Goal: Navigation & Orientation: Find specific page/section

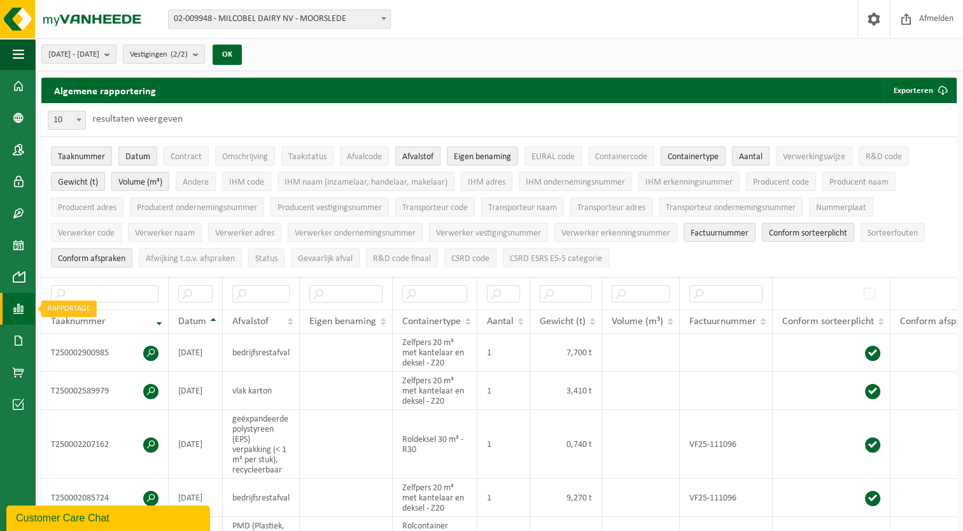
click at [22, 312] on span at bounding box center [18, 309] width 11 height 32
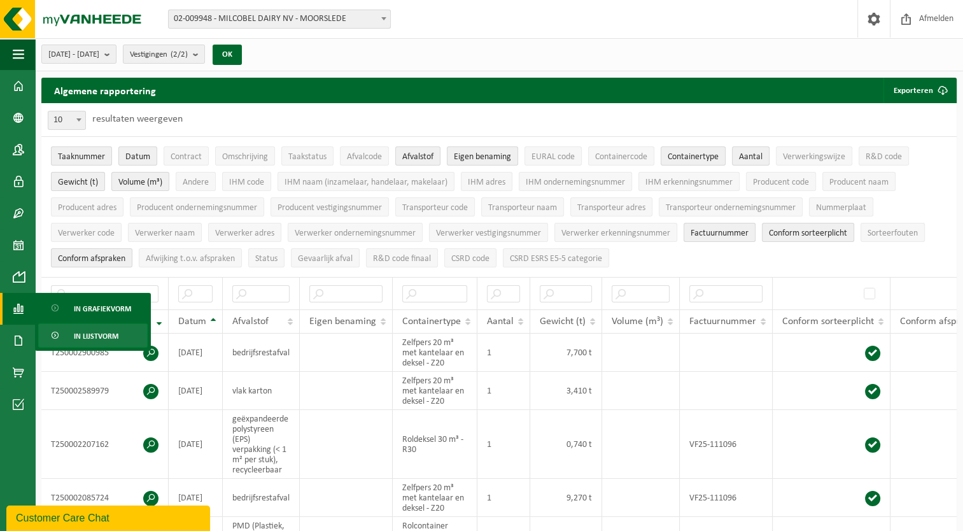
click at [85, 333] on span "In lijstvorm" at bounding box center [96, 336] width 45 height 24
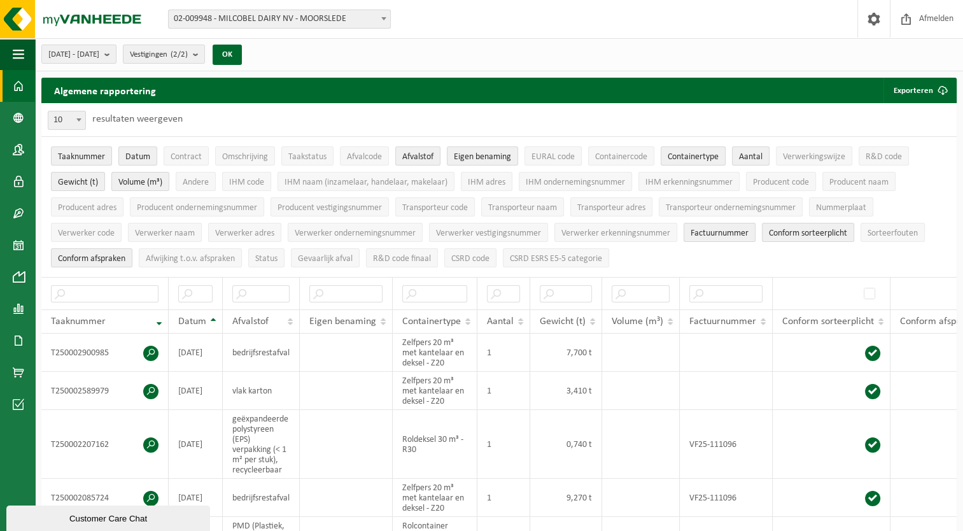
click at [13, 76] on span at bounding box center [18, 86] width 11 height 32
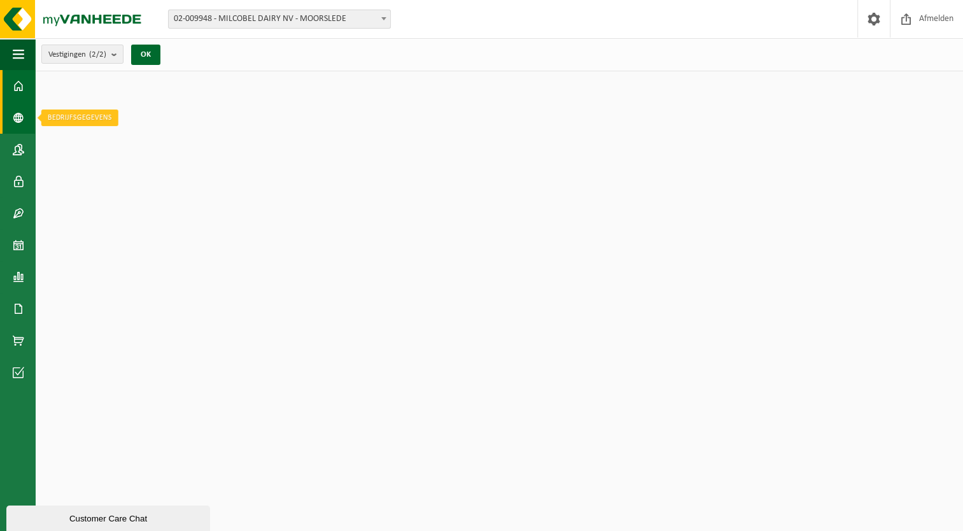
click at [13, 119] on span at bounding box center [18, 118] width 11 height 32
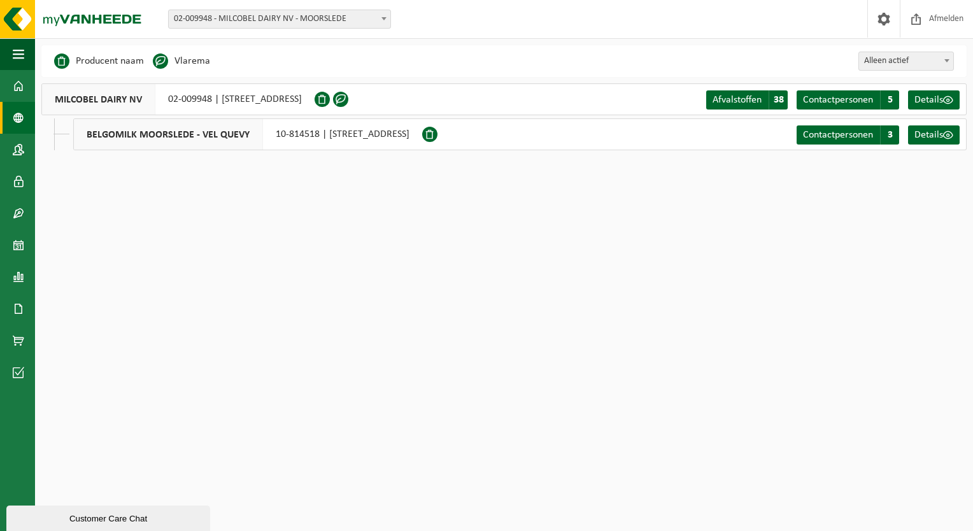
click at [224, 31] on div "Vestiging: 02-009948 - MILCOBEL DAIRY NV - MOORSLEDE 10-814518 - BELGOMILK MOOR…" at bounding box center [486, 19] width 973 height 39
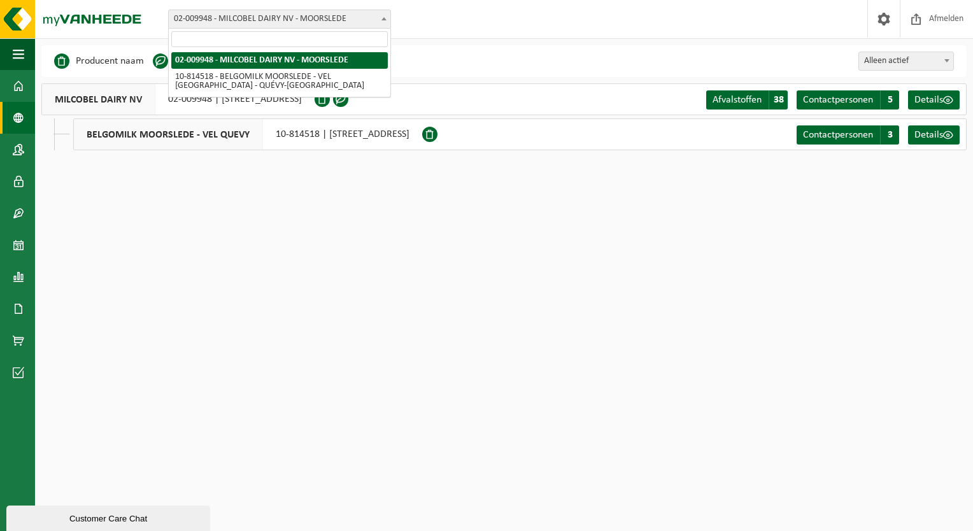
click at [230, 24] on span "02-009948 - MILCOBEL DAIRY NV - MOORSLEDE" at bounding box center [279, 19] width 221 height 18
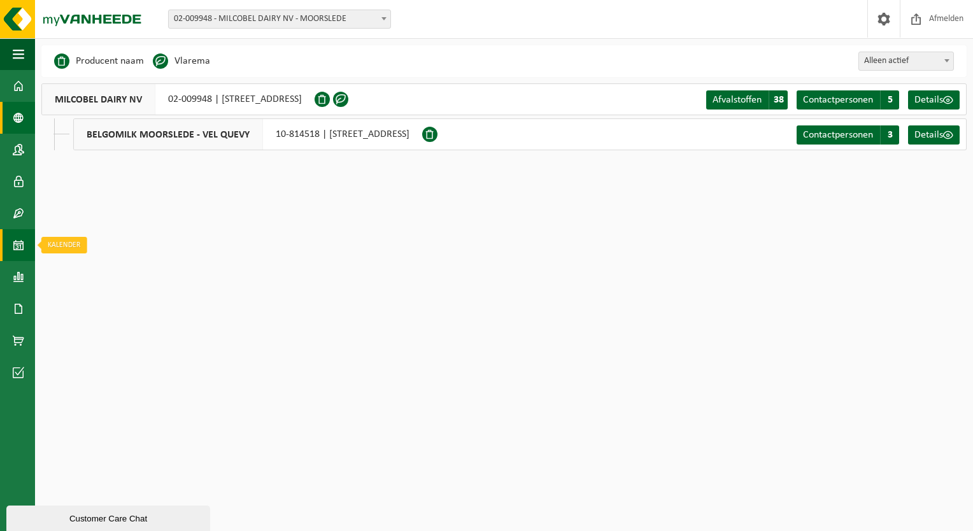
click at [14, 244] on span at bounding box center [18, 245] width 11 height 32
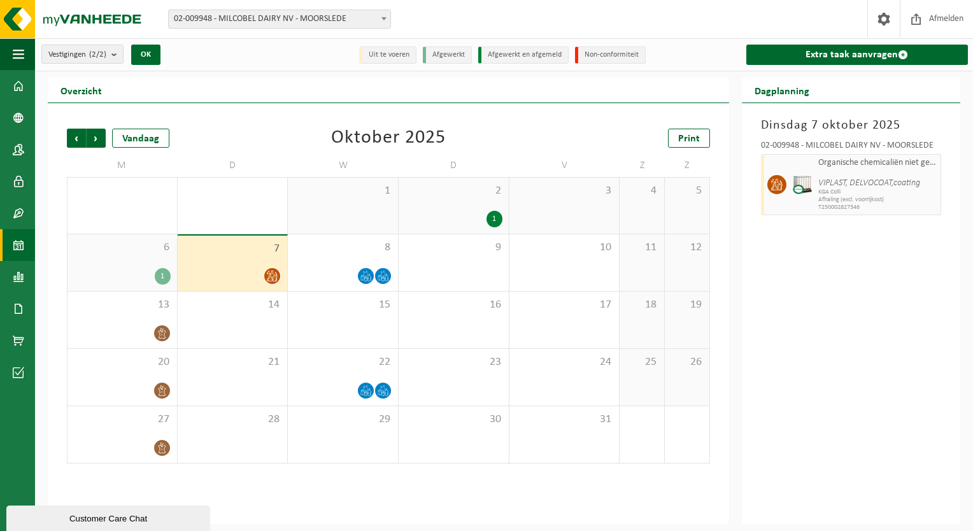
click at [274, 278] on icon at bounding box center [272, 276] width 11 height 11
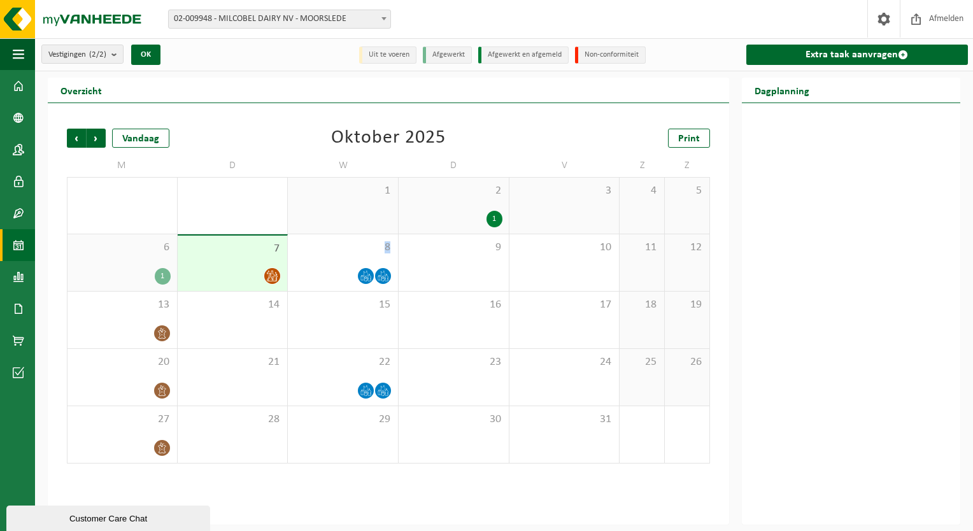
click at [274, 278] on icon at bounding box center [272, 276] width 11 height 11
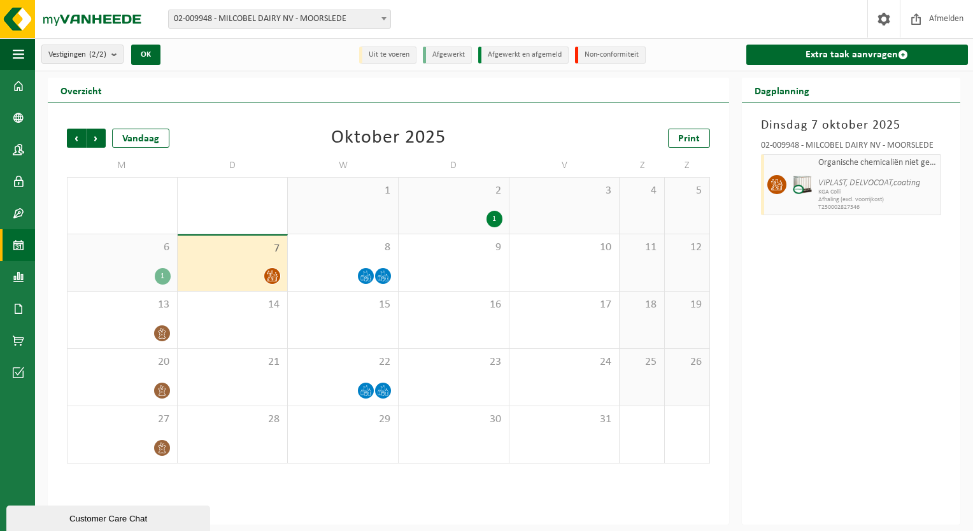
drag, startPoint x: 274, startPoint y: 278, endPoint x: 165, endPoint y: 277, distance: 108.2
click at [165, 277] on div "1" at bounding box center [163, 276] width 16 height 17
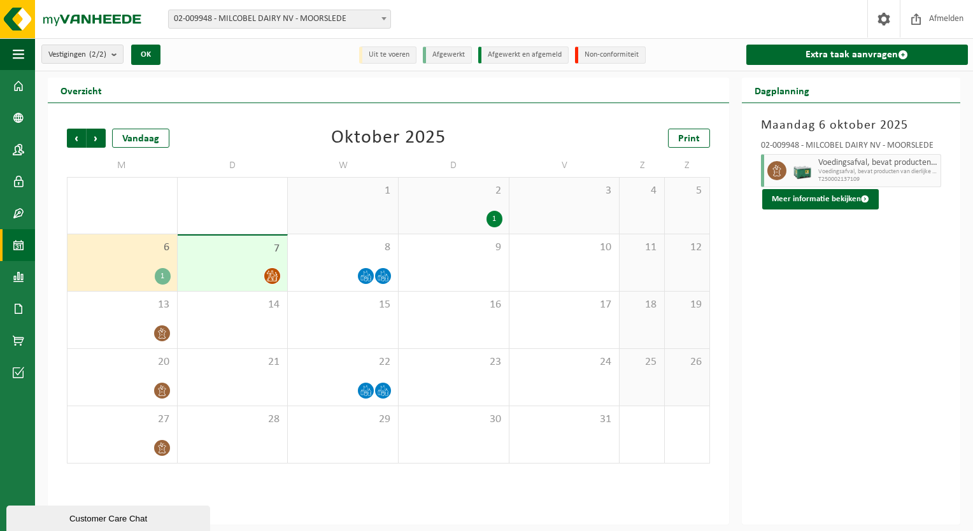
click at [165, 277] on div "1" at bounding box center [163, 276] width 16 height 17
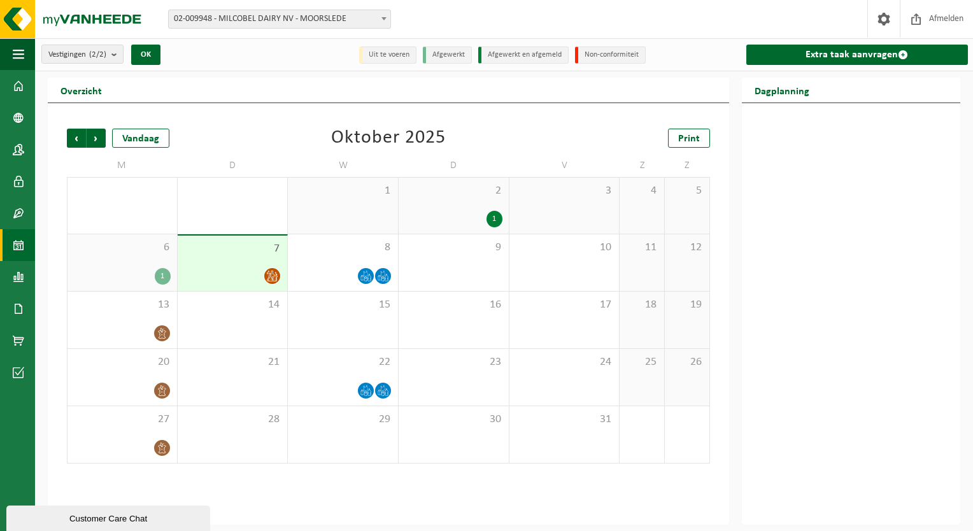
click at [165, 277] on div "1" at bounding box center [163, 276] width 16 height 17
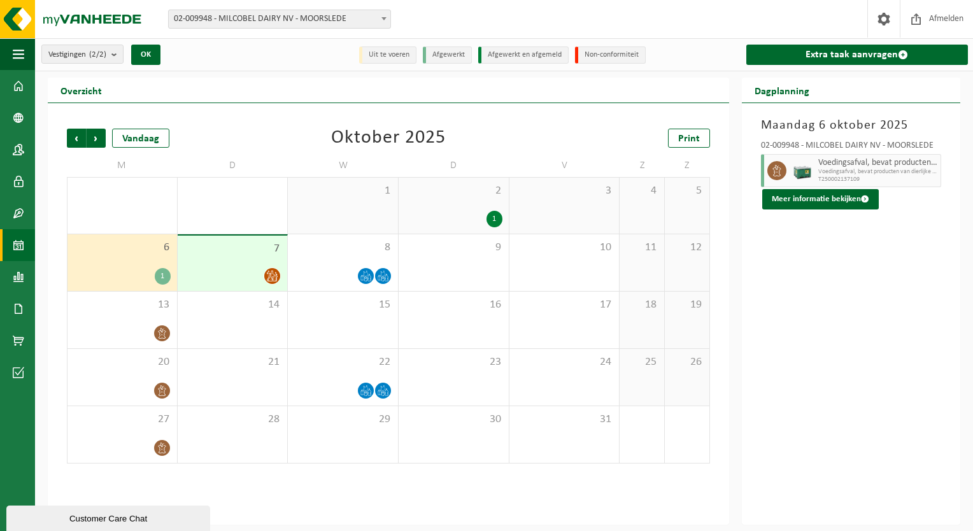
click at [279, 278] on span at bounding box center [272, 276] width 16 height 16
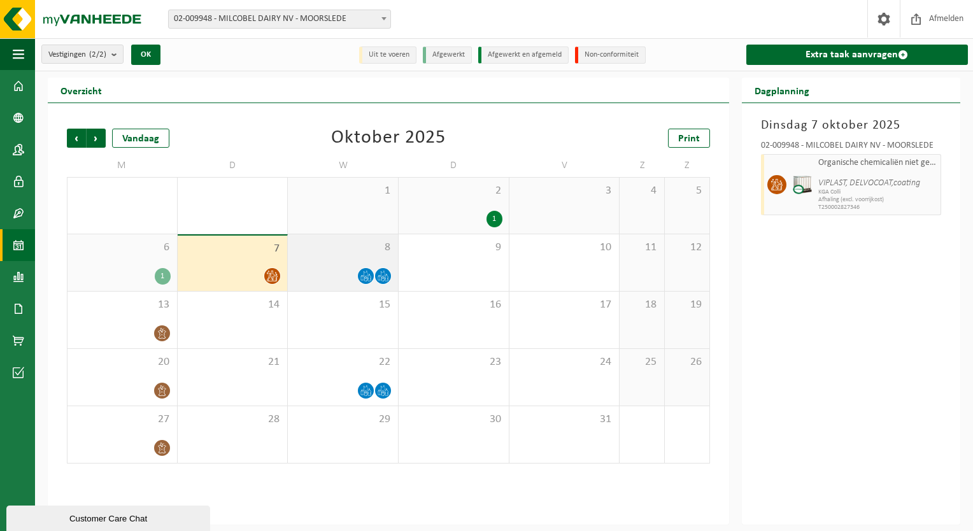
click at [368, 279] on icon at bounding box center [368, 278] width 3 height 6
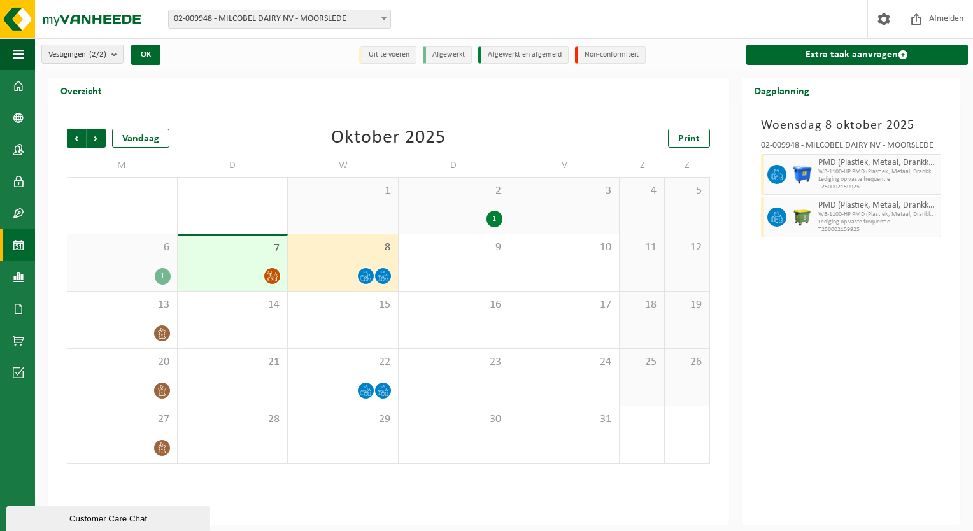
click at [276, 277] on icon at bounding box center [272, 276] width 11 height 11
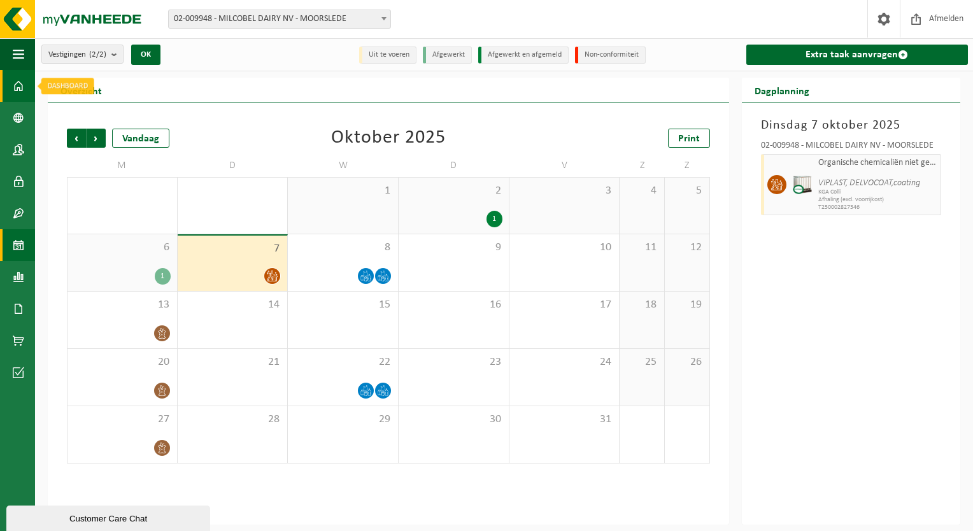
click at [25, 88] on link "Dashboard" at bounding box center [17, 86] width 35 height 32
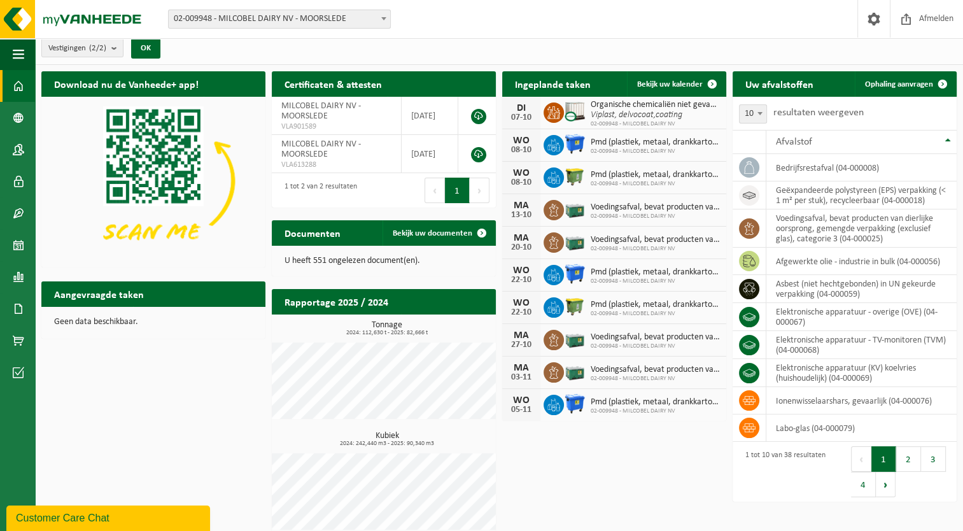
scroll to position [9, 0]
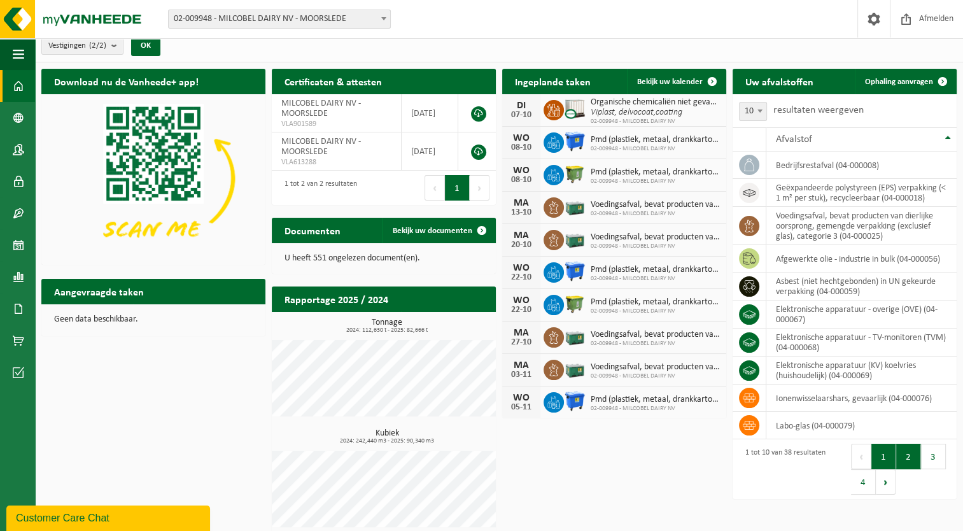
click at [907, 454] on button "2" at bounding box center [908, 456] width 25 height 25
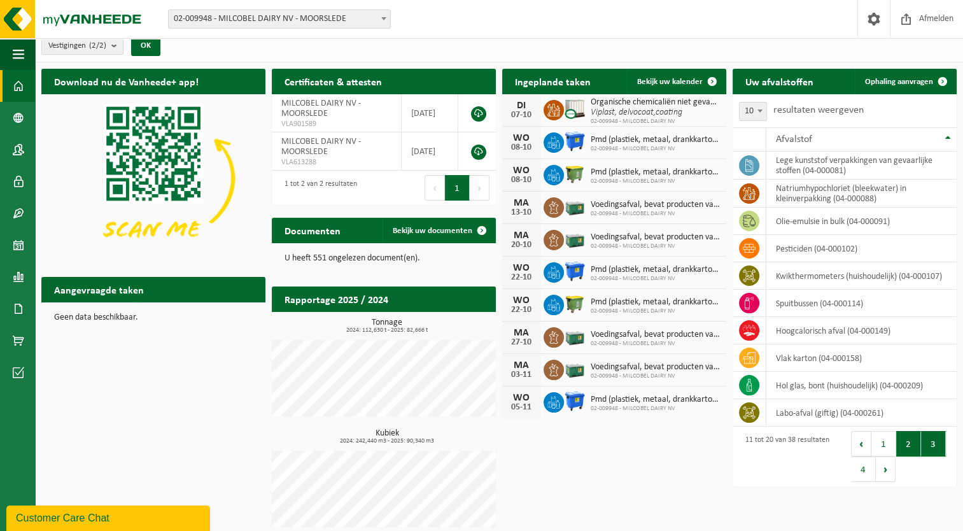
click at [929, 446] on button "3" at bounding box center [933, 443] width 25 height 25
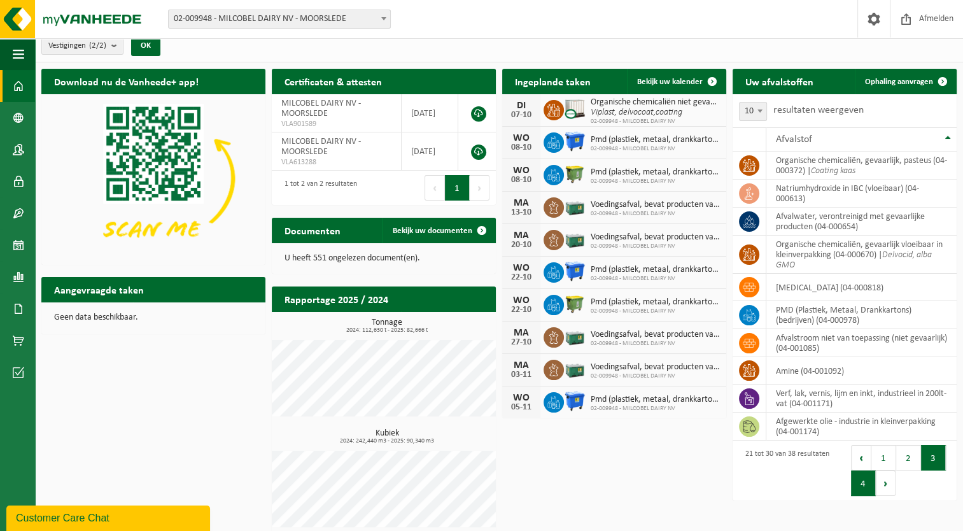
click at [868, 477] on button "4" at bounding box center [863, 482] width 25 height 25
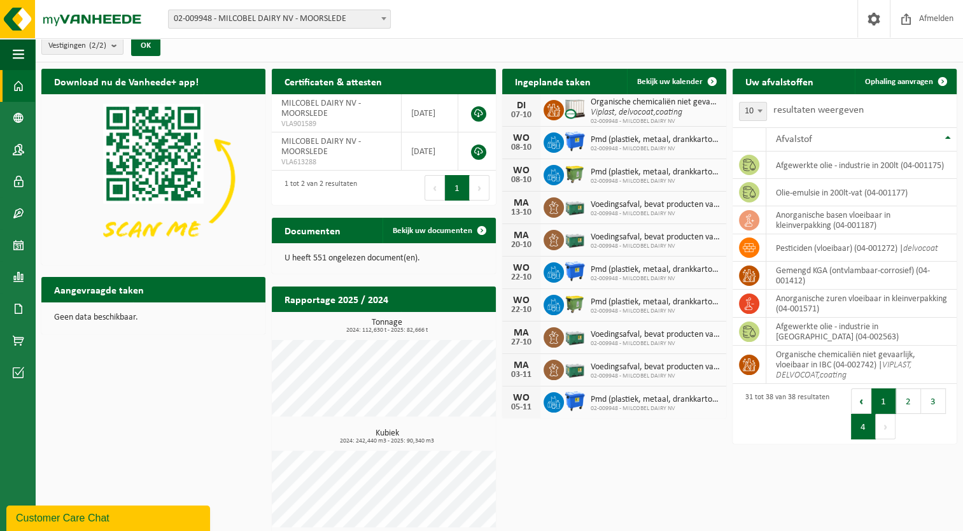
click at [876, 399] on button "1" at bounding box center [883, 400] width 25 height 25
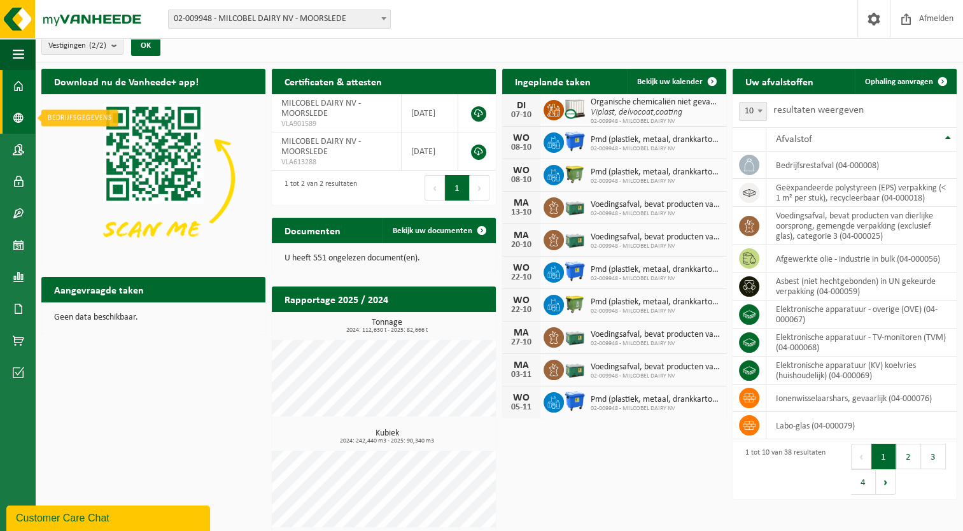
click at [10, 113] on link "Bedrijfsgegevens" at bounding box center [17, 118] width 35 height 32
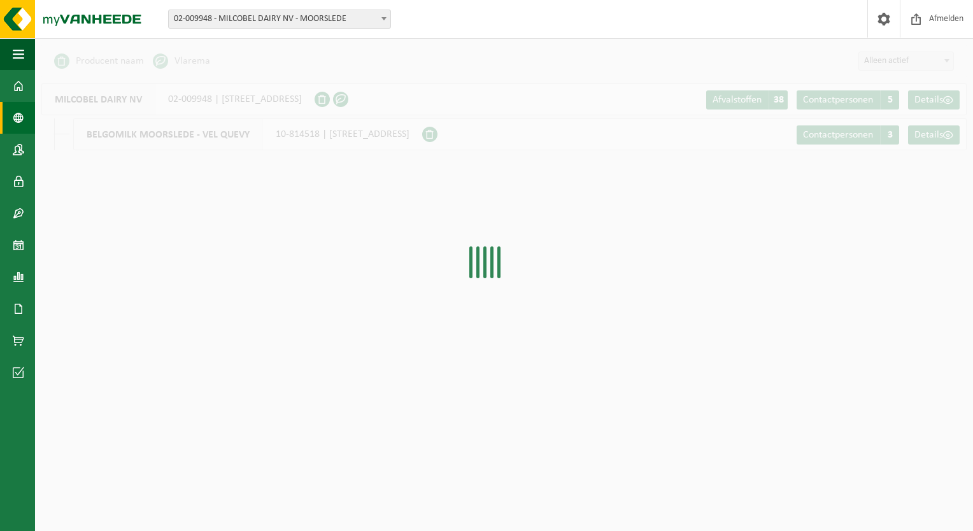
click at [11, 145] on link "Contactpersonen" at bounding box center [17, 150] width 35 height 32
